Goal: Information Seeking & Learning: Check status

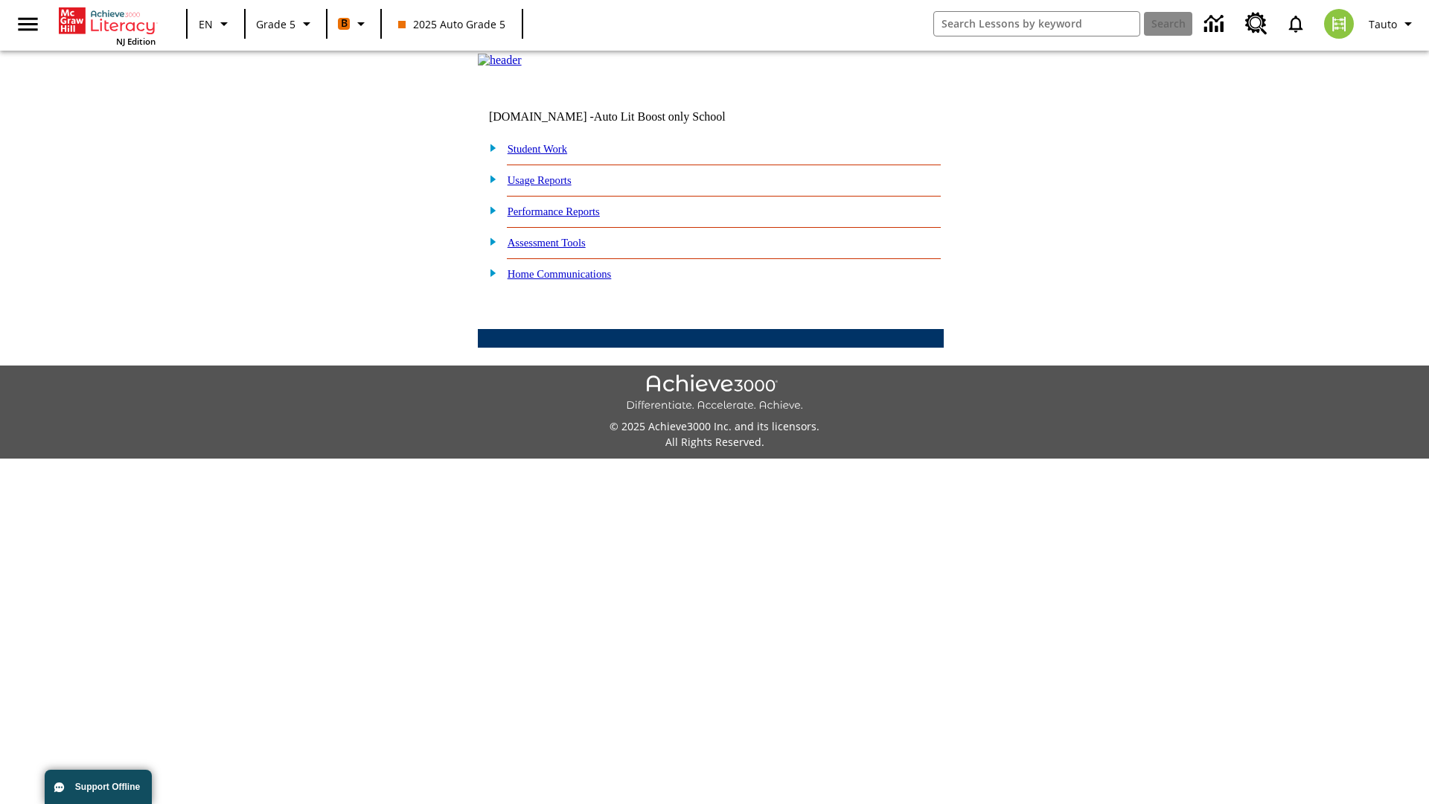
click at [569, 217] on link "Performance Reports" at bounding box center [554, 211] width 92 height 12
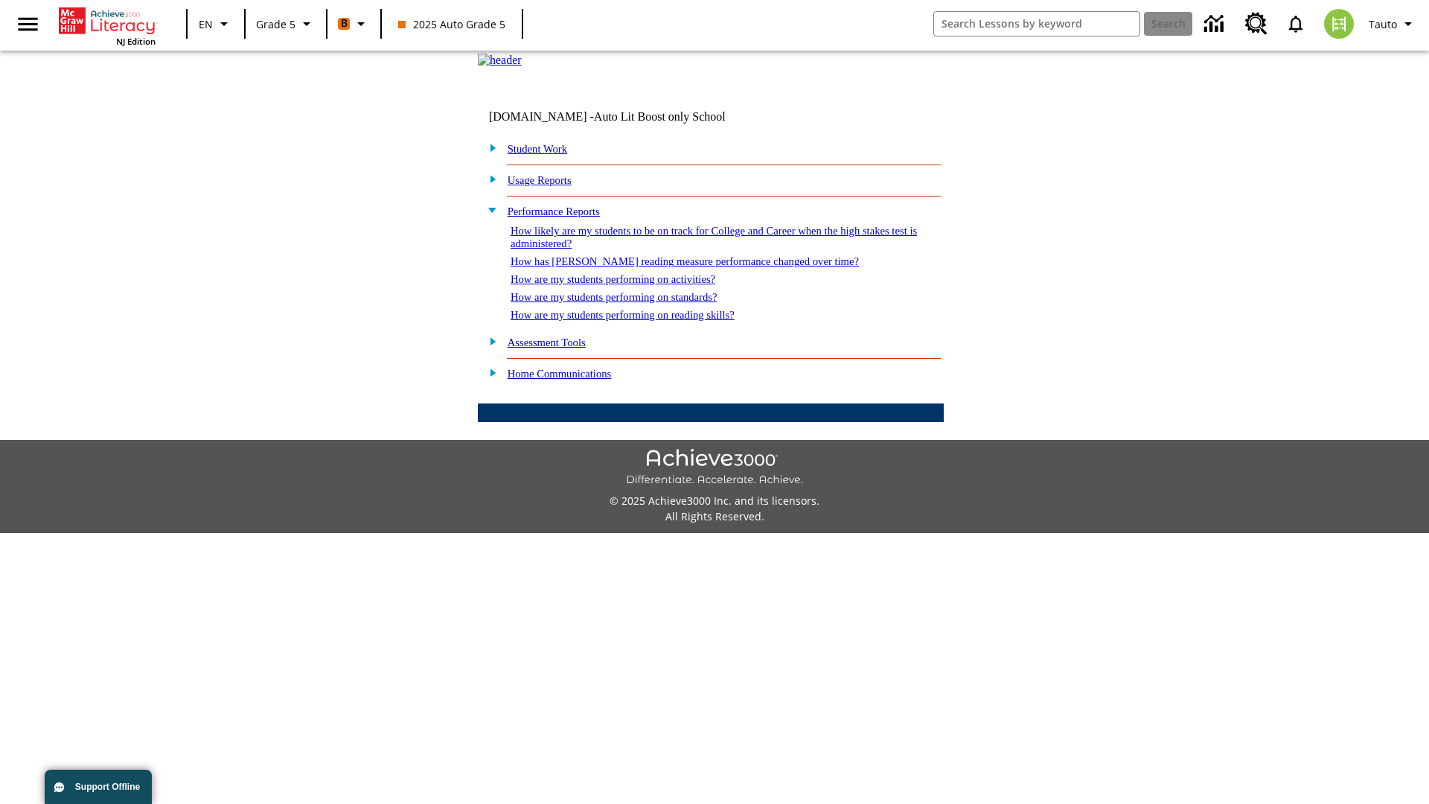
click at [676, 267] on link "How has [PERSON_NAME] reading measure performance changed over time?" at bounding box center [684, 261] width 348 height 12
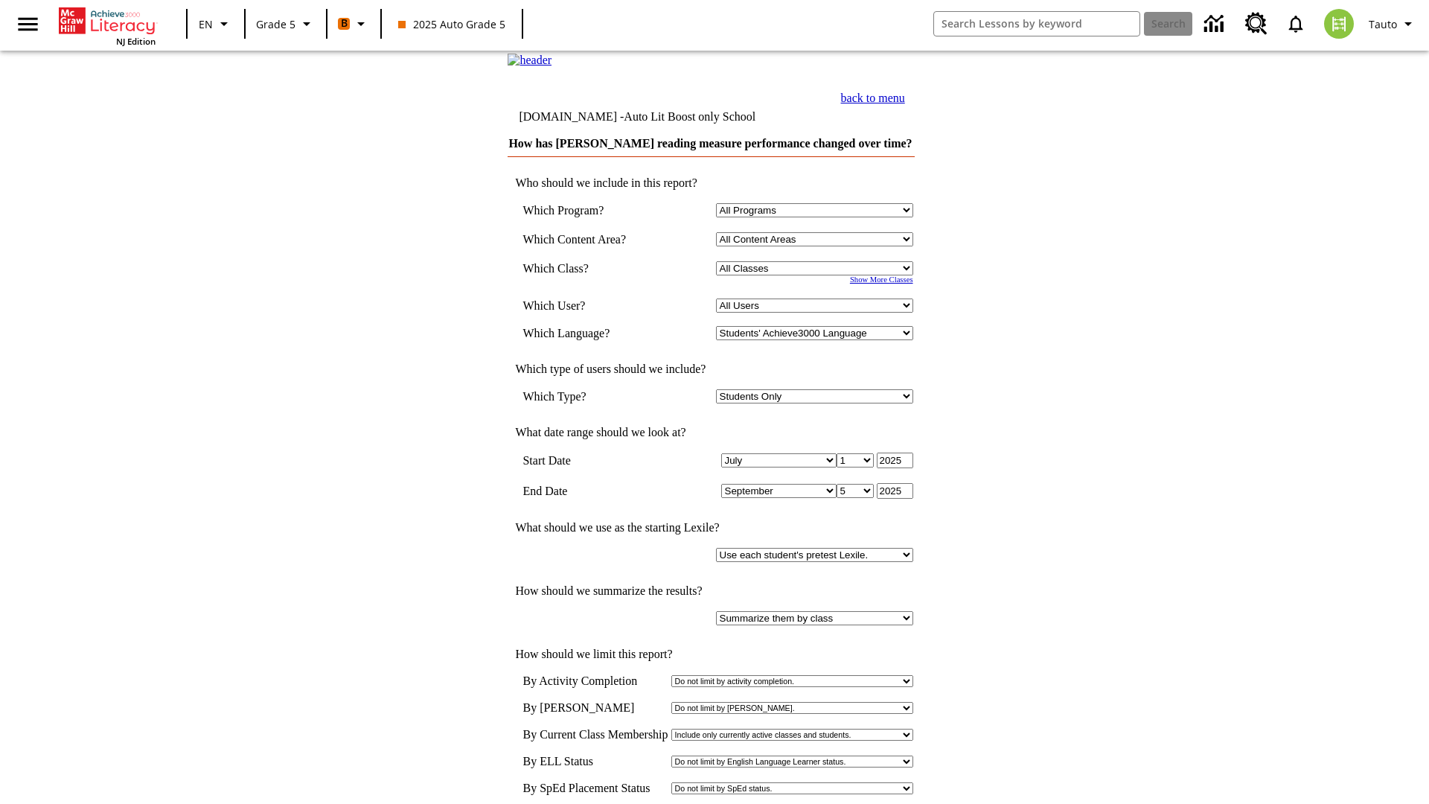
select select "11133131"
